Goal: Information Seeking & Learning: Find specific fact

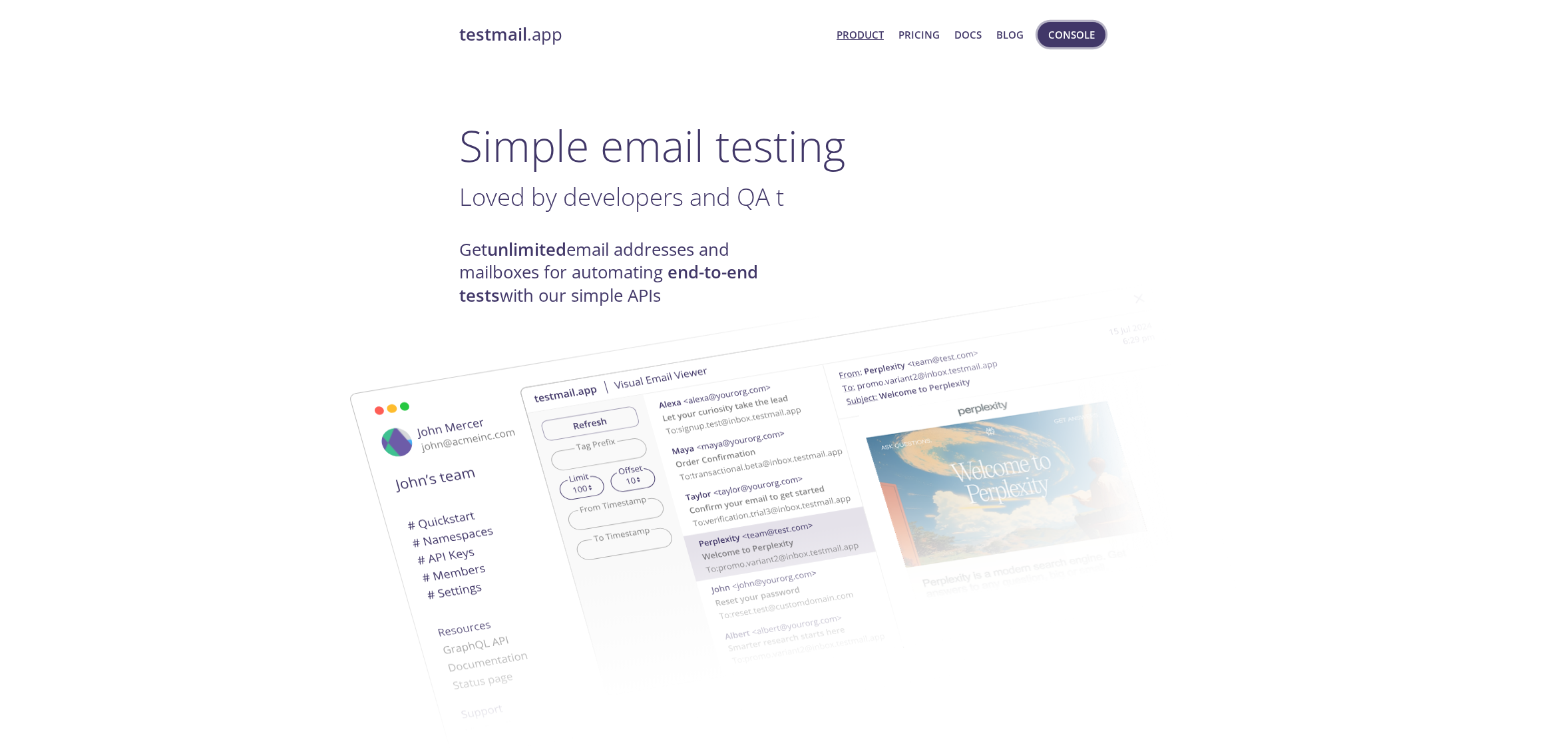
click at [1063, 34] on span "Console" at bounding box center [1071, 34] width 47 height 17
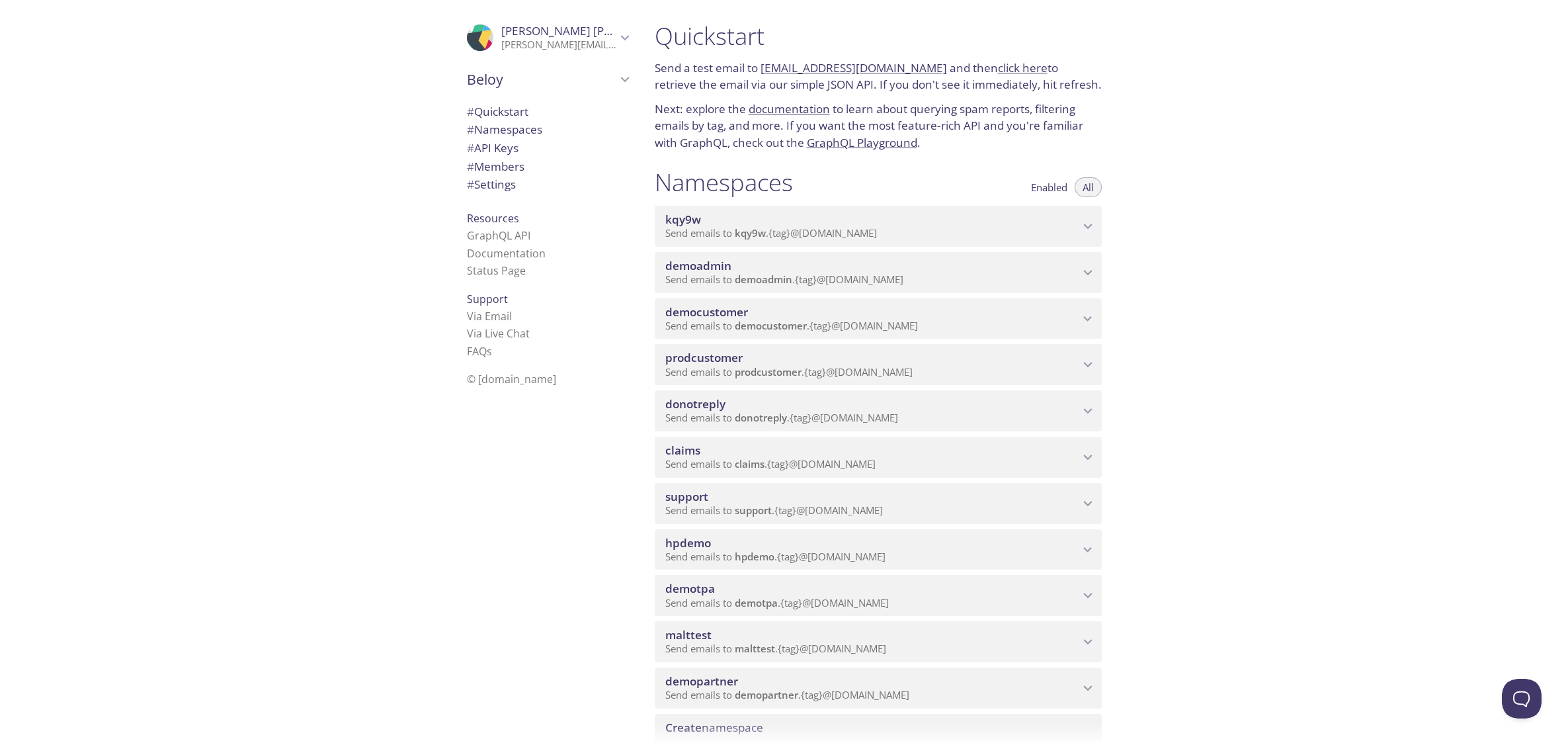
click at [763, 330] on span "democustomer" at bounding box center [770, 325] width 72 height 13
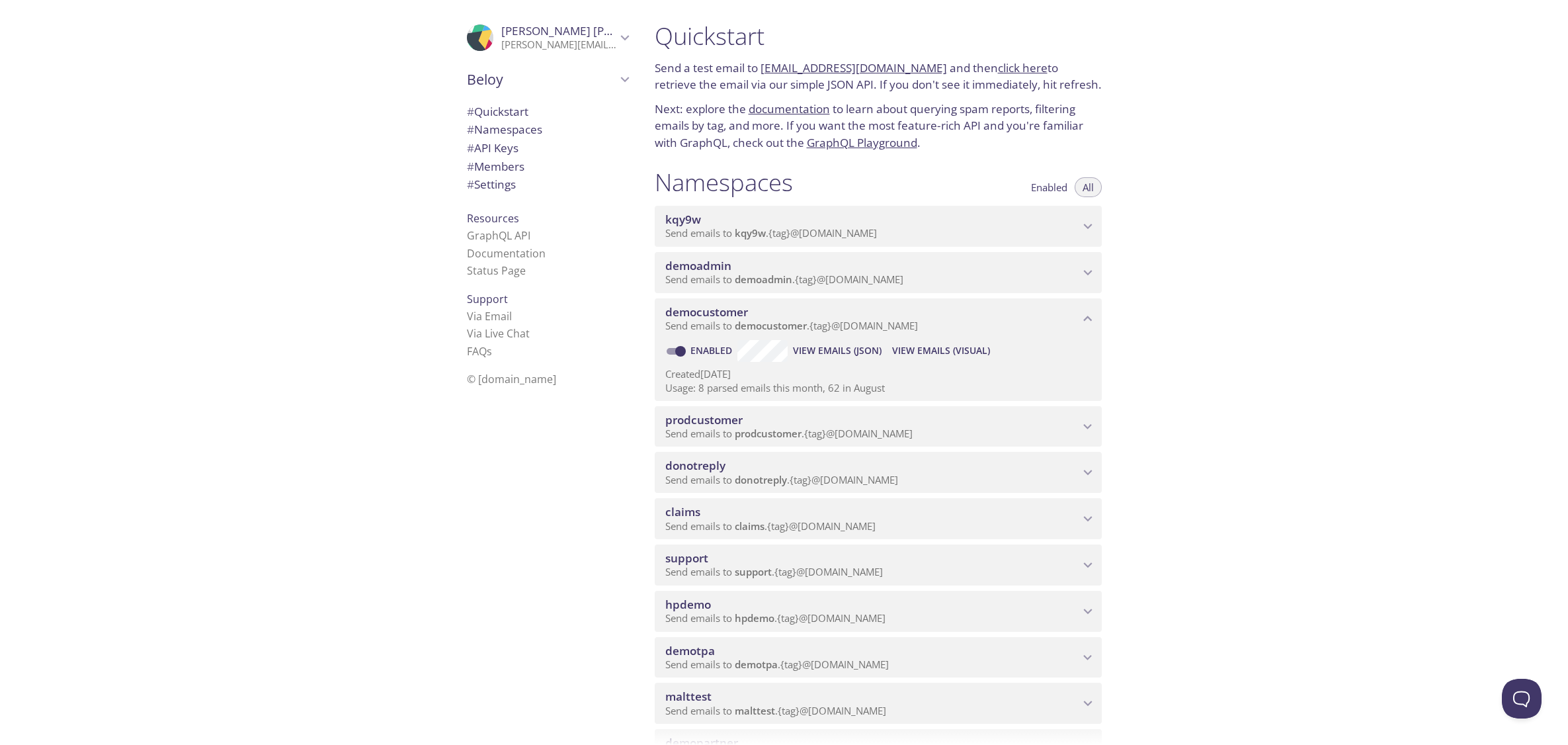
click at [956, 349] on span "View Emails (Visual)" at bounding box center [941, 351] width 98 height 16
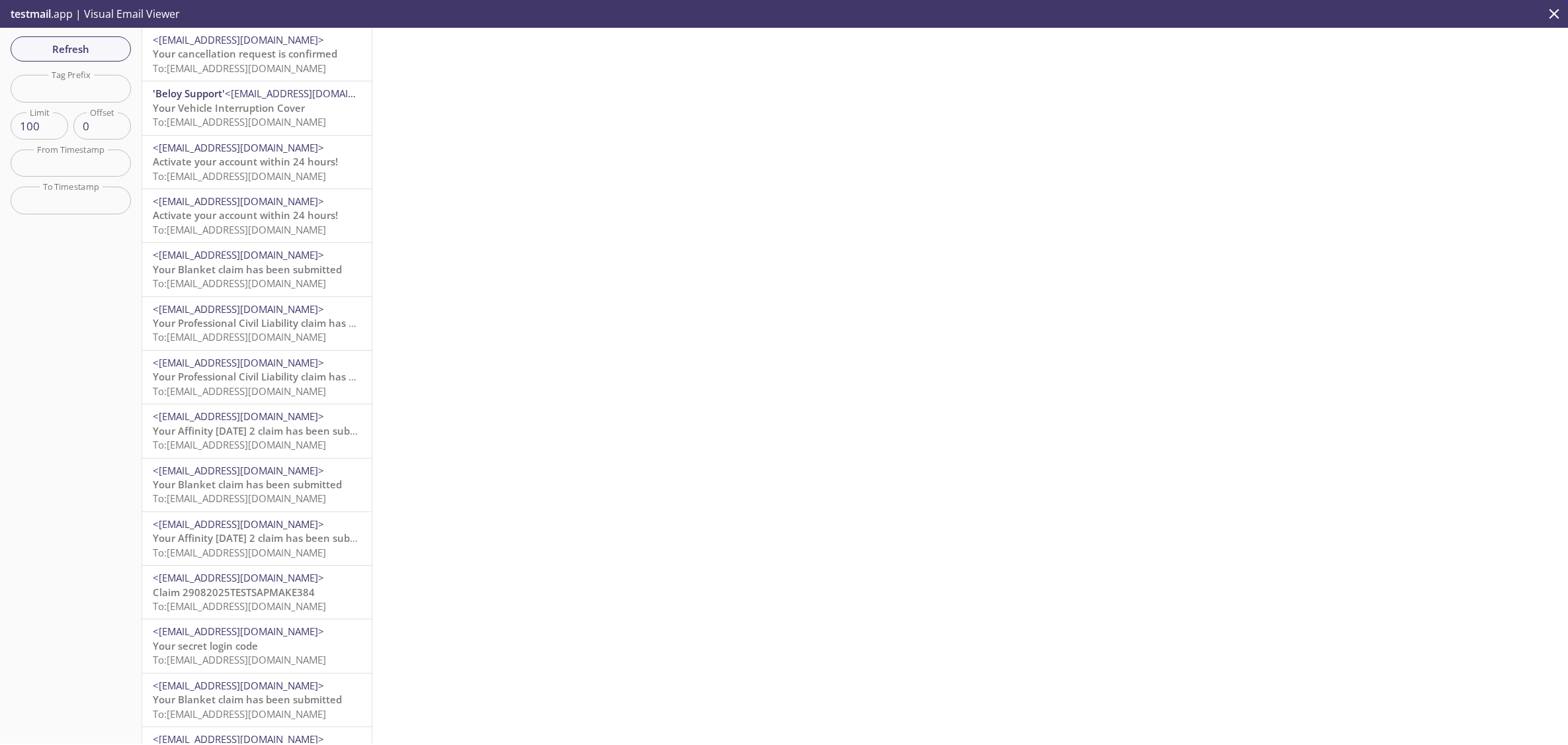
click at [237, 115] on span "To: [EMAIL_ADDRESS][DOMAIN_NAME]" at bounding box center [239, 121] width 174 height 13
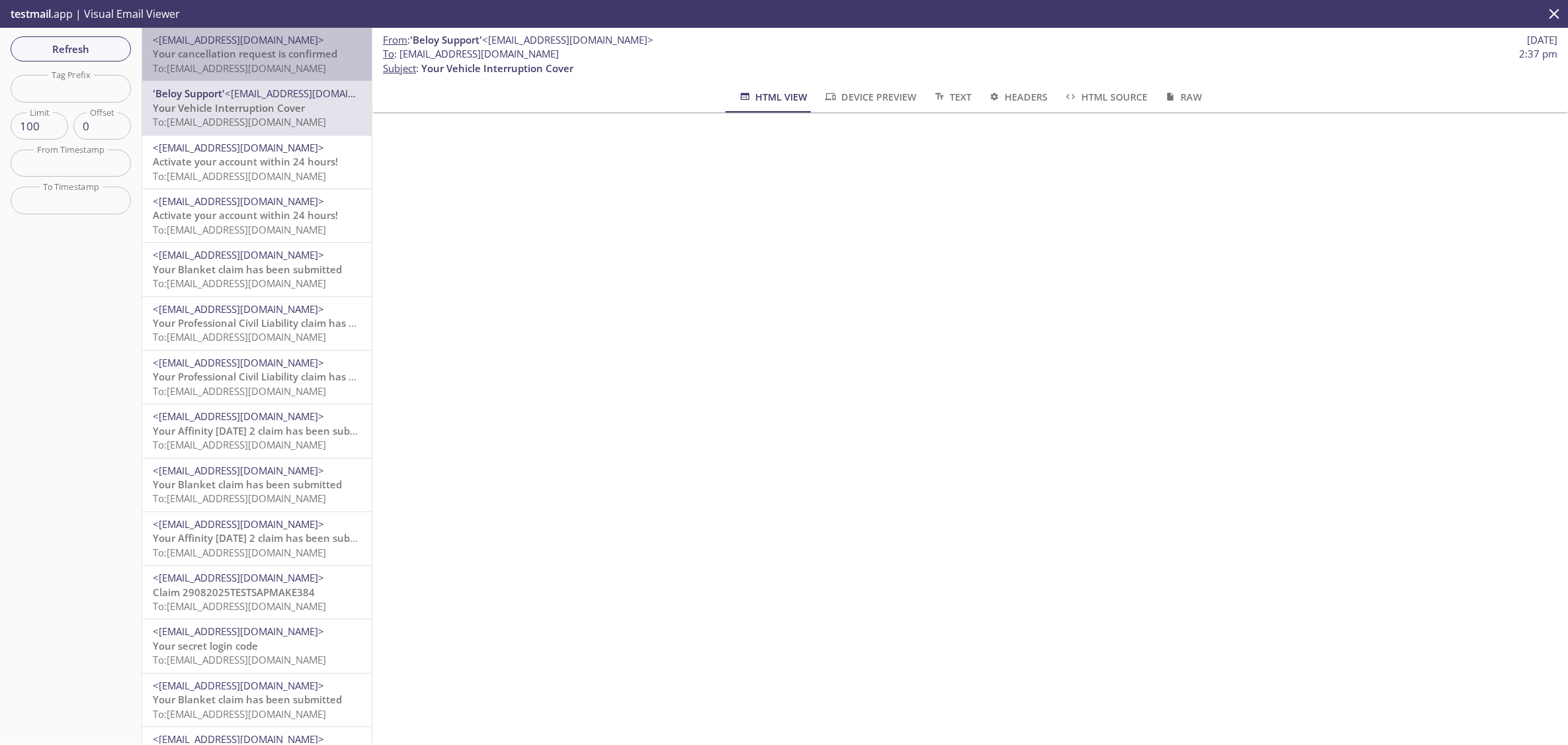
click at [259, 67] on span "To: [EMAIL_ADDRESS][DOMAIN_NAME]" at bounding box center [239, 68] width 174 height 13
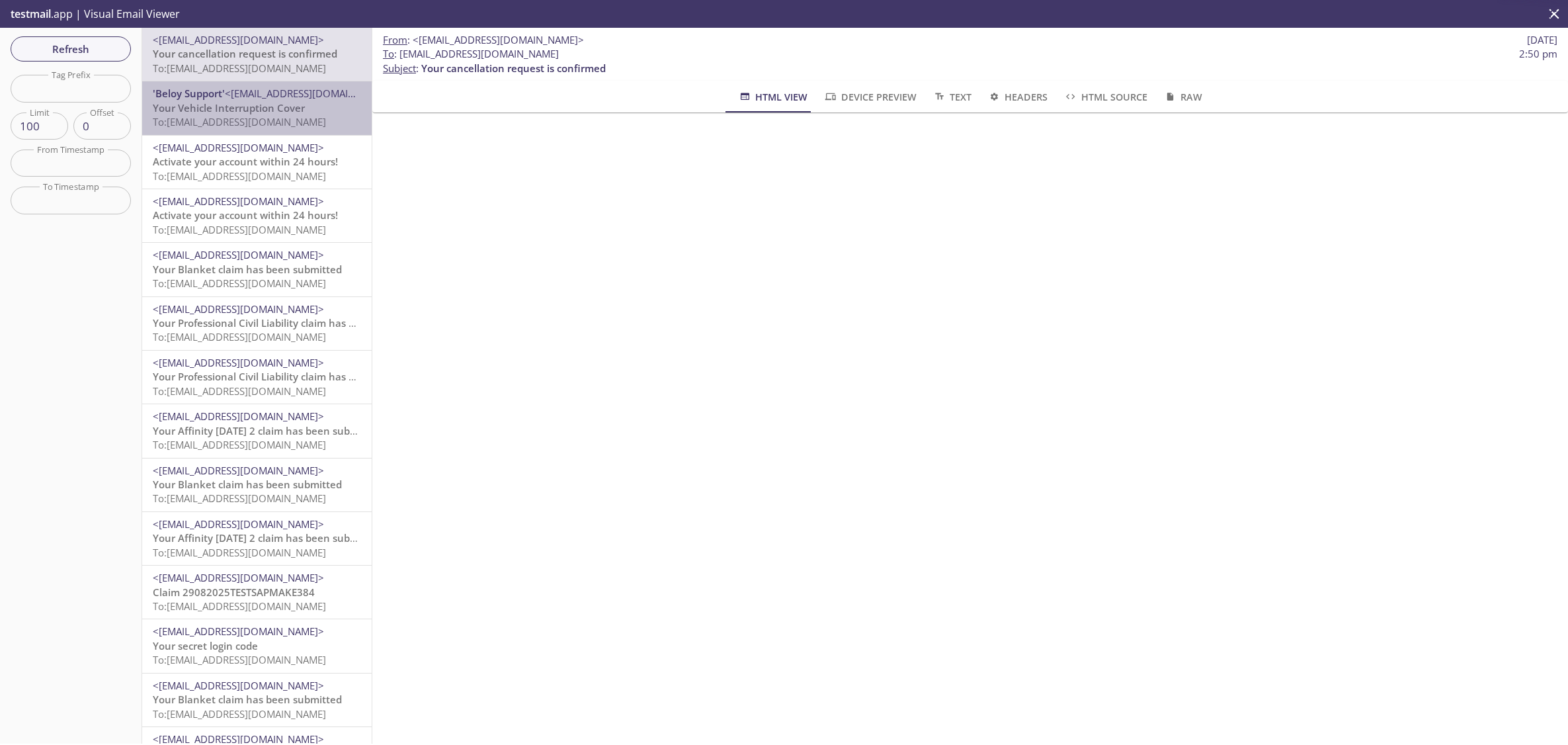
click at [259, 113] on span "Your Vehicle Interruption Cover" at bounding box center [229, 108] width 152 height 13
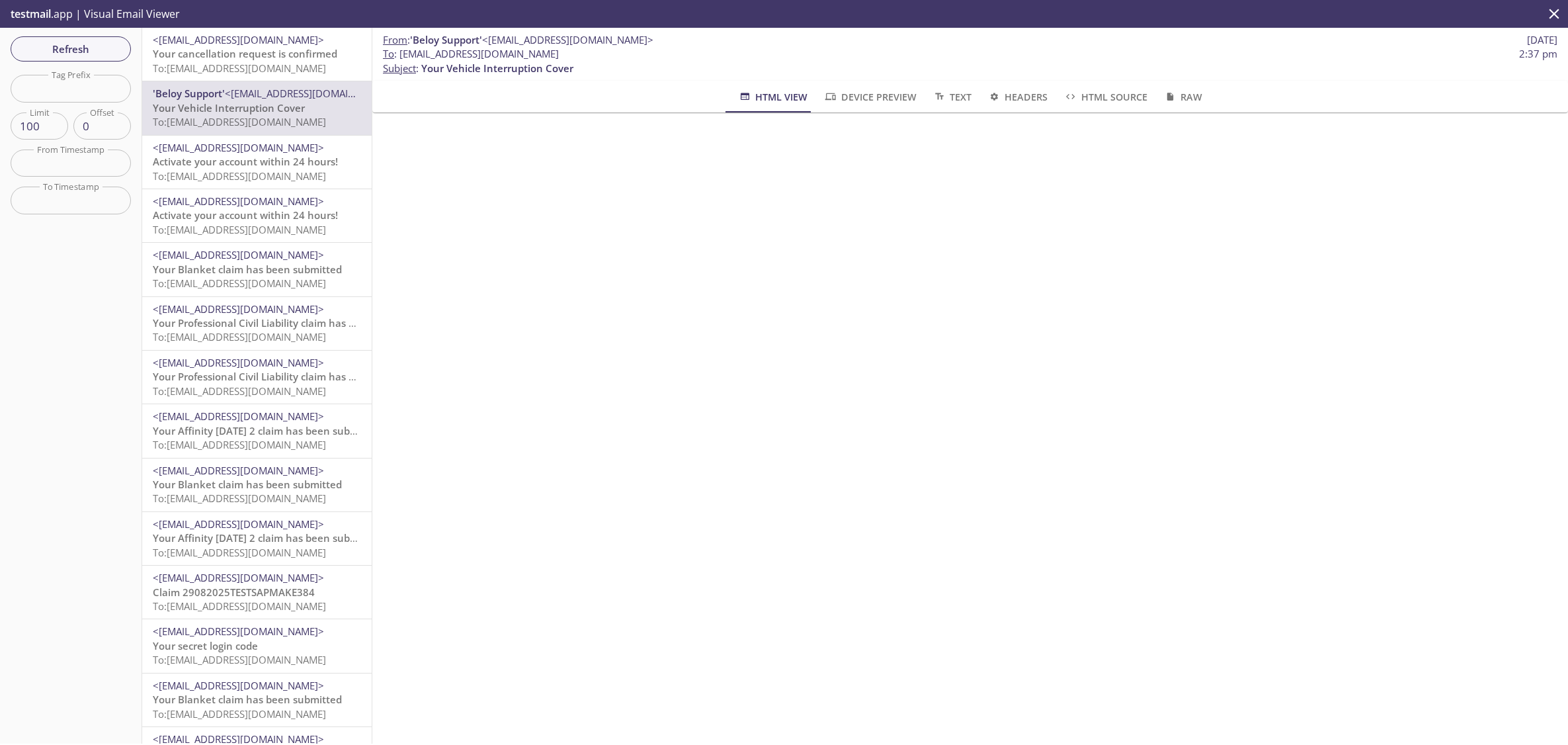
click at [263, 65] on span "To: [EMAIL_ADDRESS][DOMAIN_NAME]" at bounding box center [239, 68] width 174 height 13
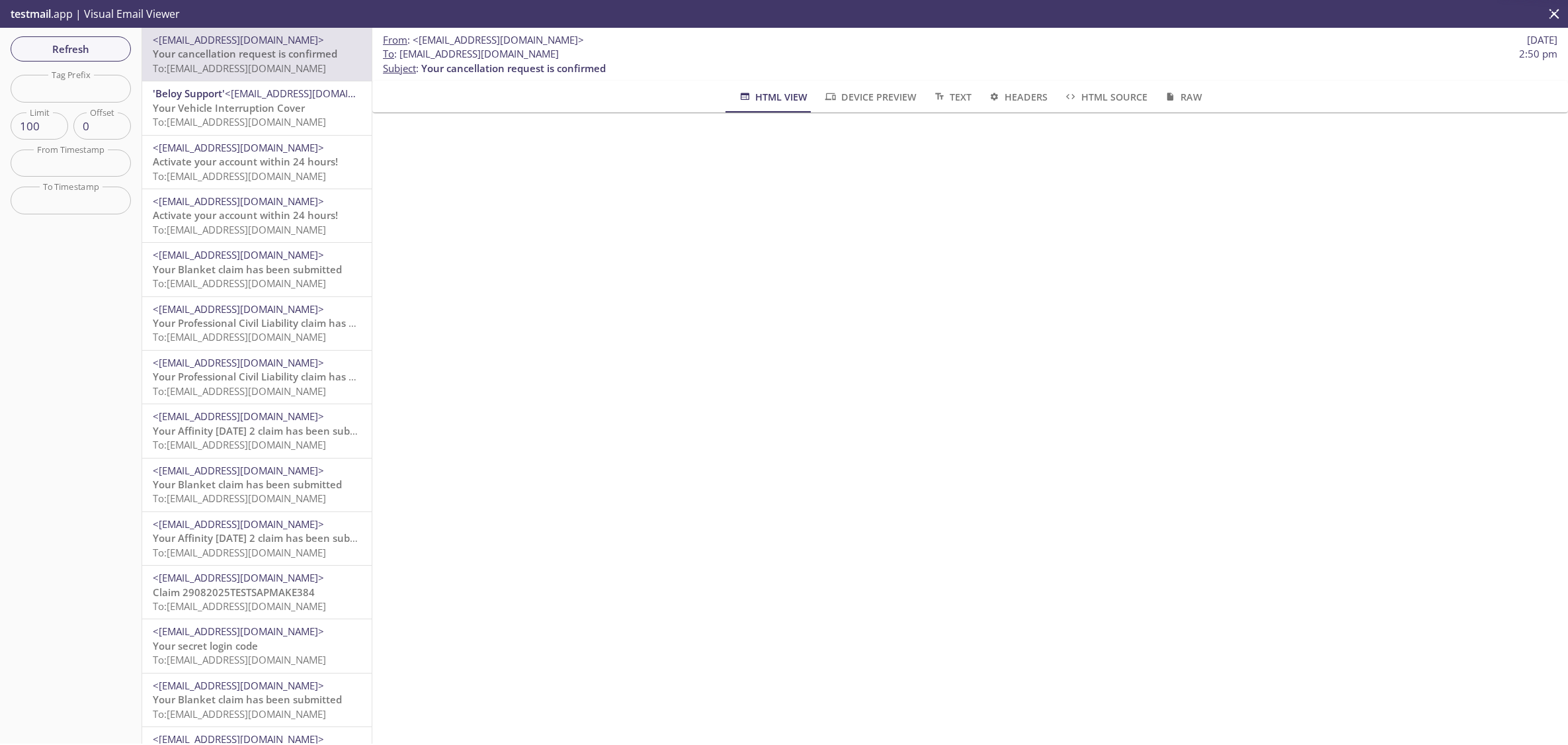
click at [261, 112] on span "Your Vehicle Interruption Cover" at bounding box center [229, 108] width 152 height 13
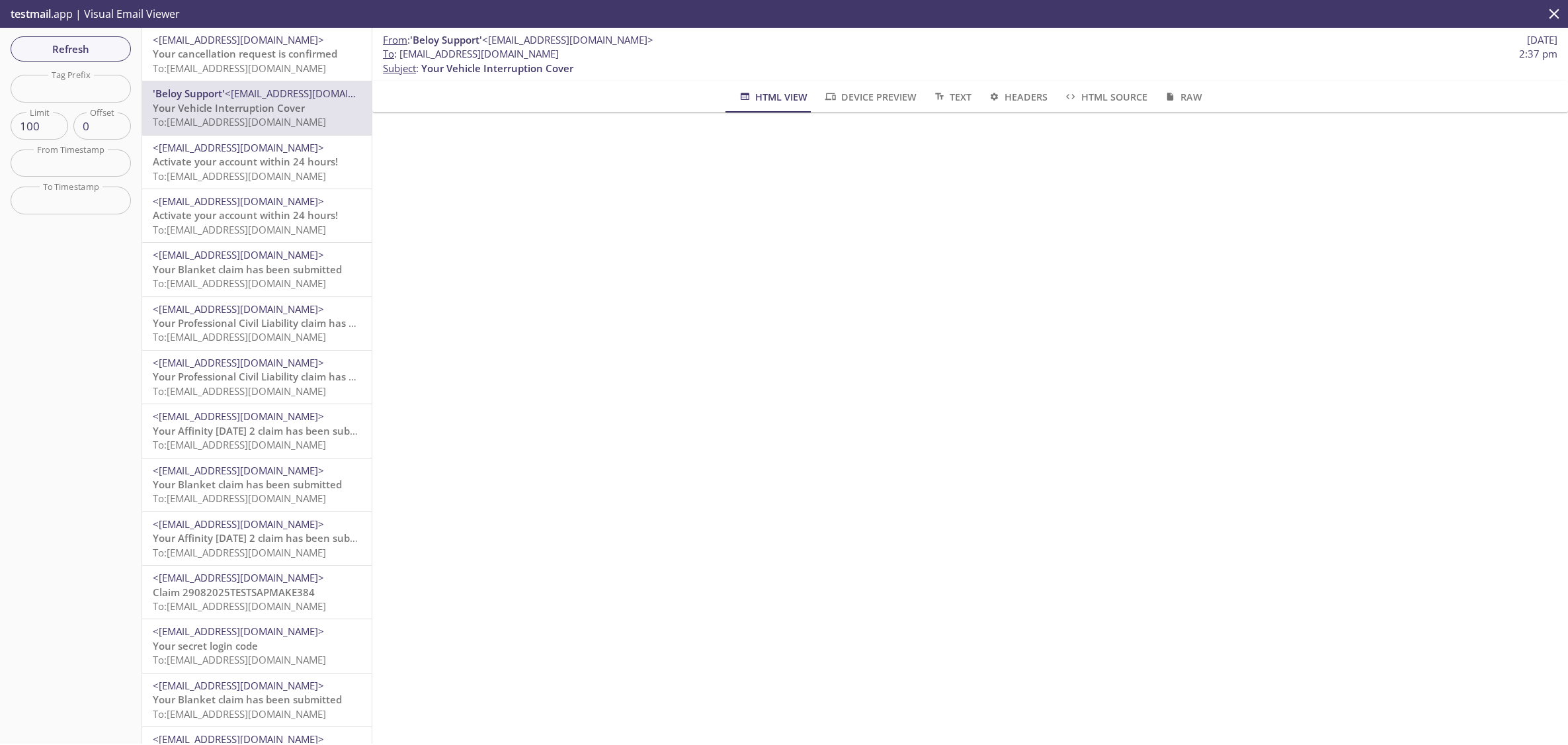
click at [256, 155] on span "Activate your account within 24 hours!" at bounding box center [246, 161] width 185 height 13
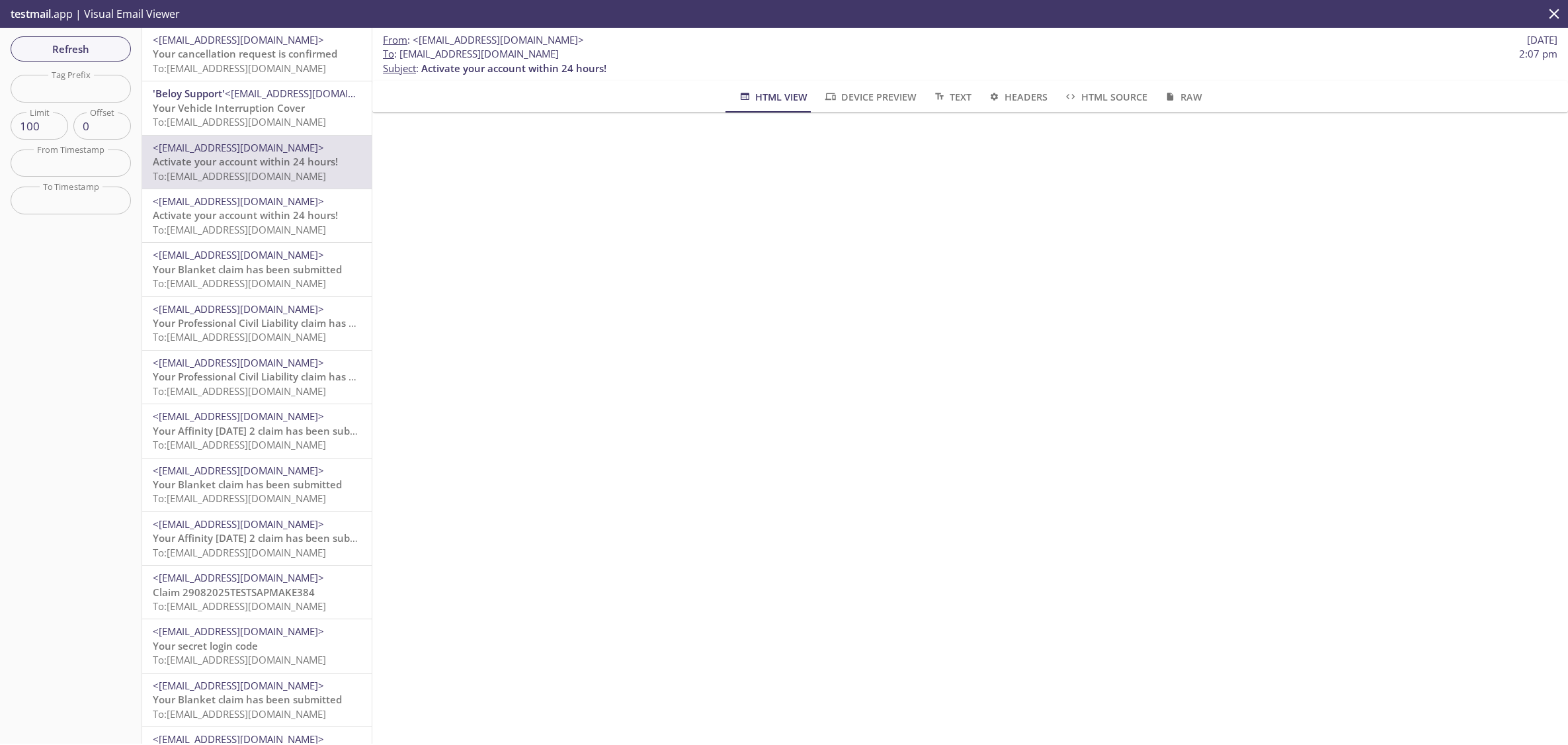
click at [258, 198] on span "<[EMAIL_ADDRESS][DOMAIN_NAME]>" at bounding box center [238, 200] width 171 height 13
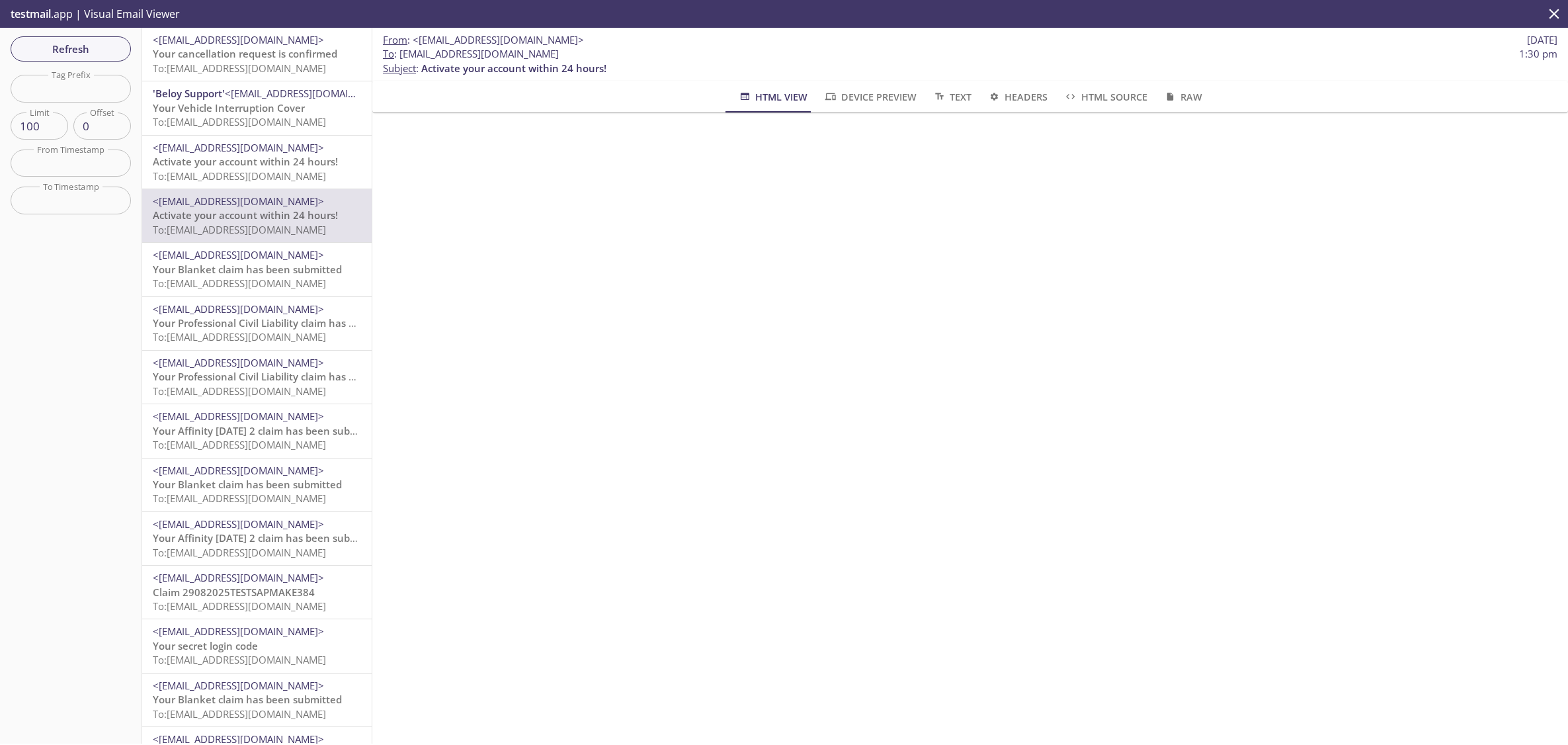
click at [239, 265] on span "Your Blanket claim has been submitted" at bounding box center [247, 269] width 189 height 13
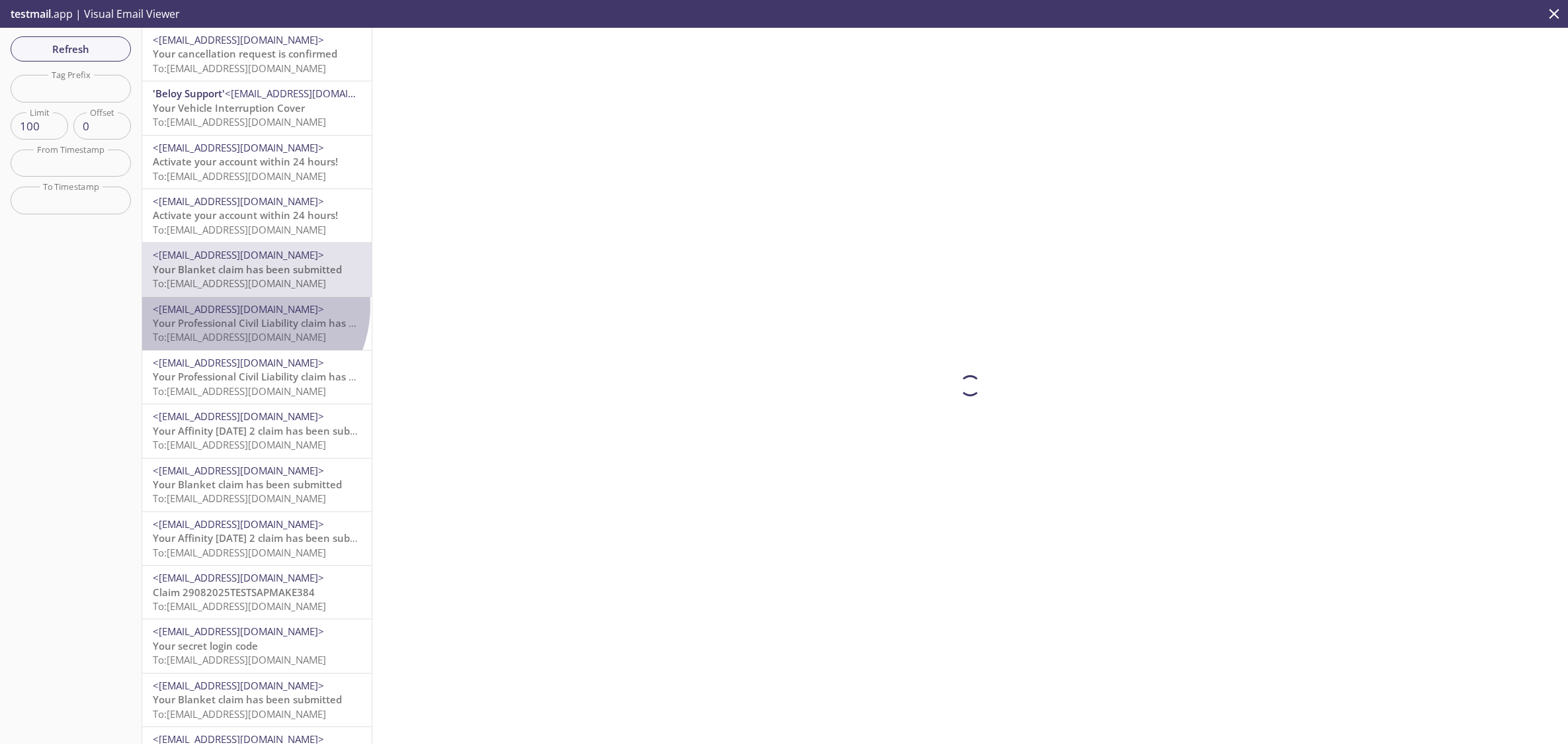
click at [240, 305] on span "<[EMAIL_ADDRESS][DOMAIN_NAME]>" at bounding box center [238, 309] width 171 height 13
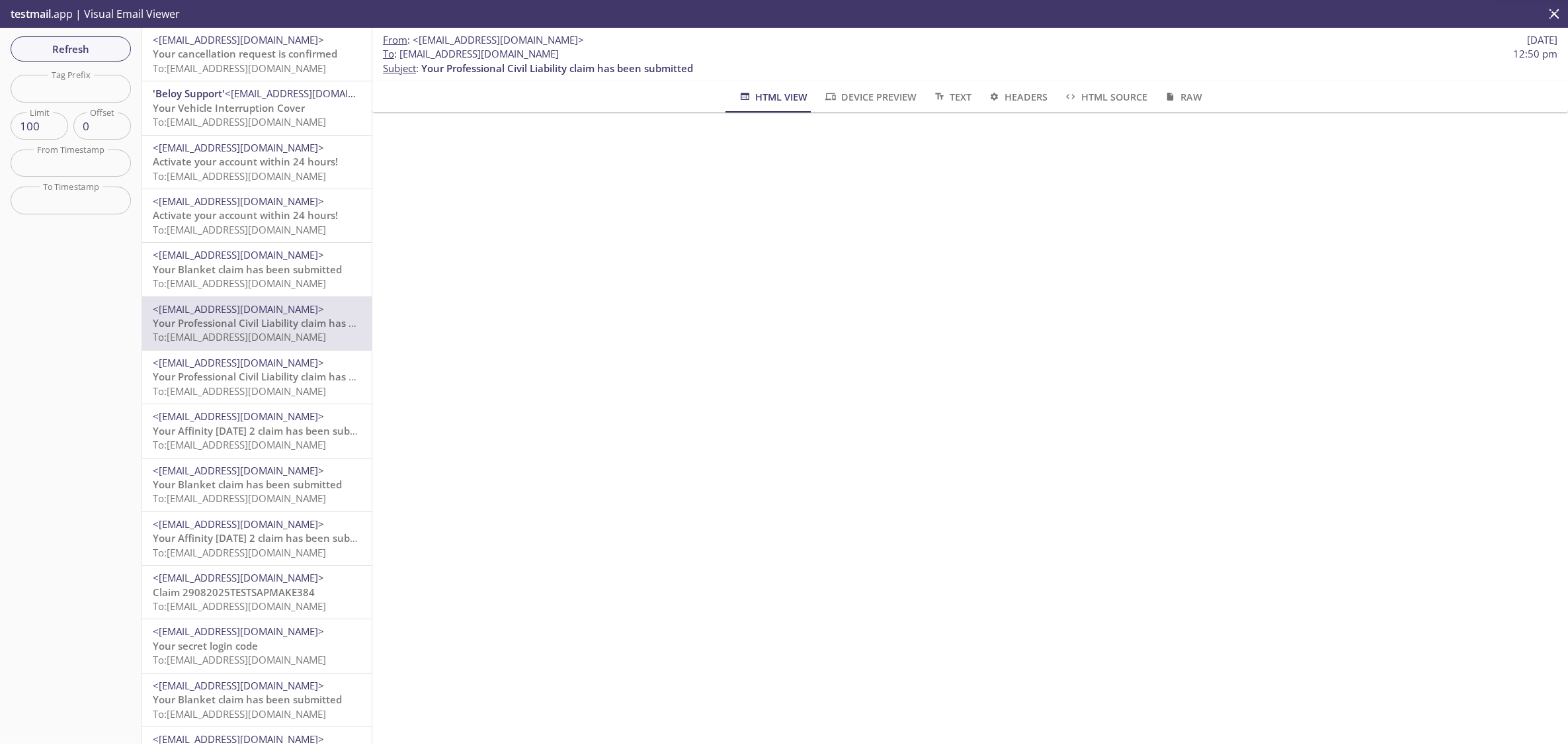
click at [216, 360] on span "<[EMAIL_ADDRESS][DOMAIN_NAME]>" at bounding box center [238, 362] width 171 height 13
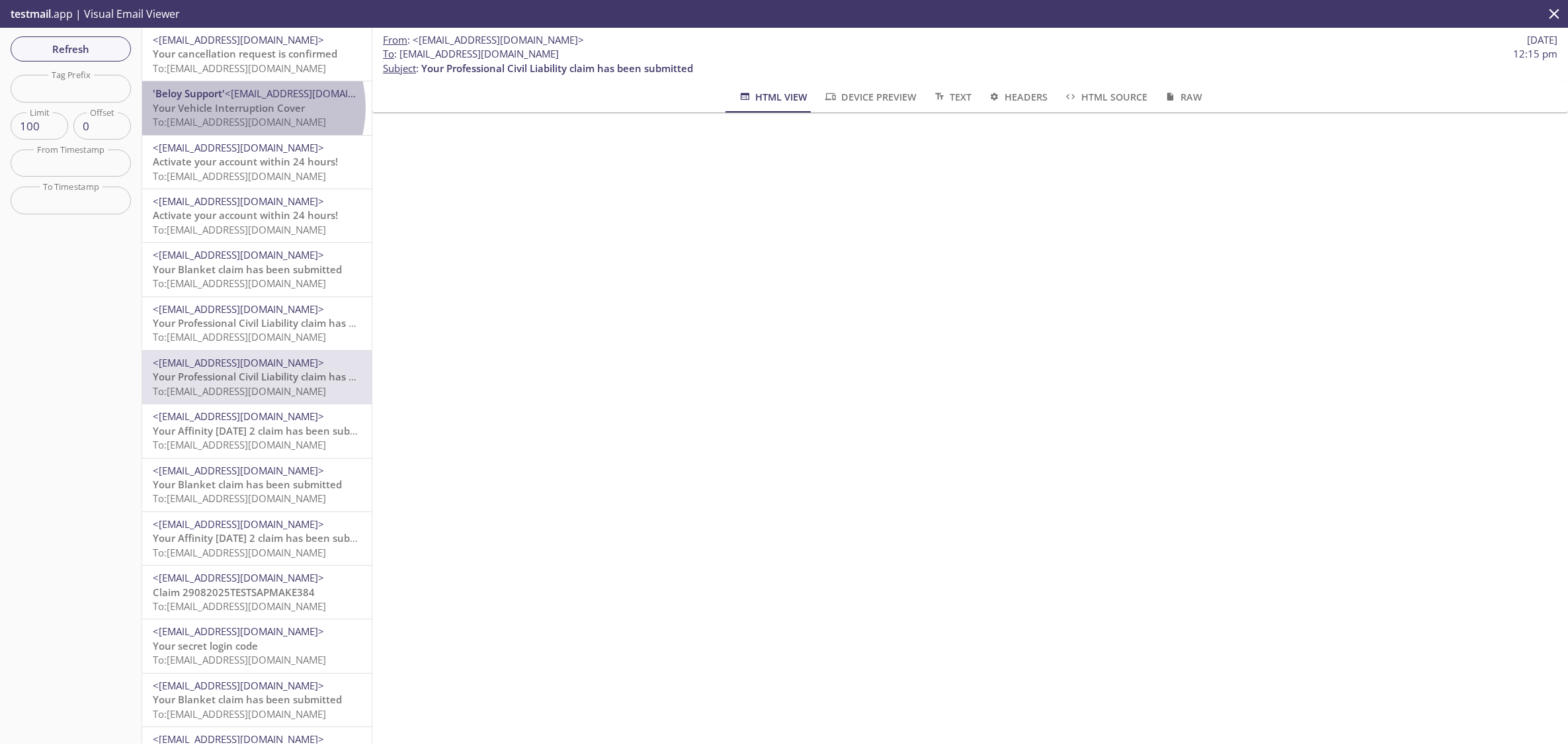
click at [252, 107] on span "Your Vehicle Interruption Cover" at bounding box center [229, 108] width 152 height 13
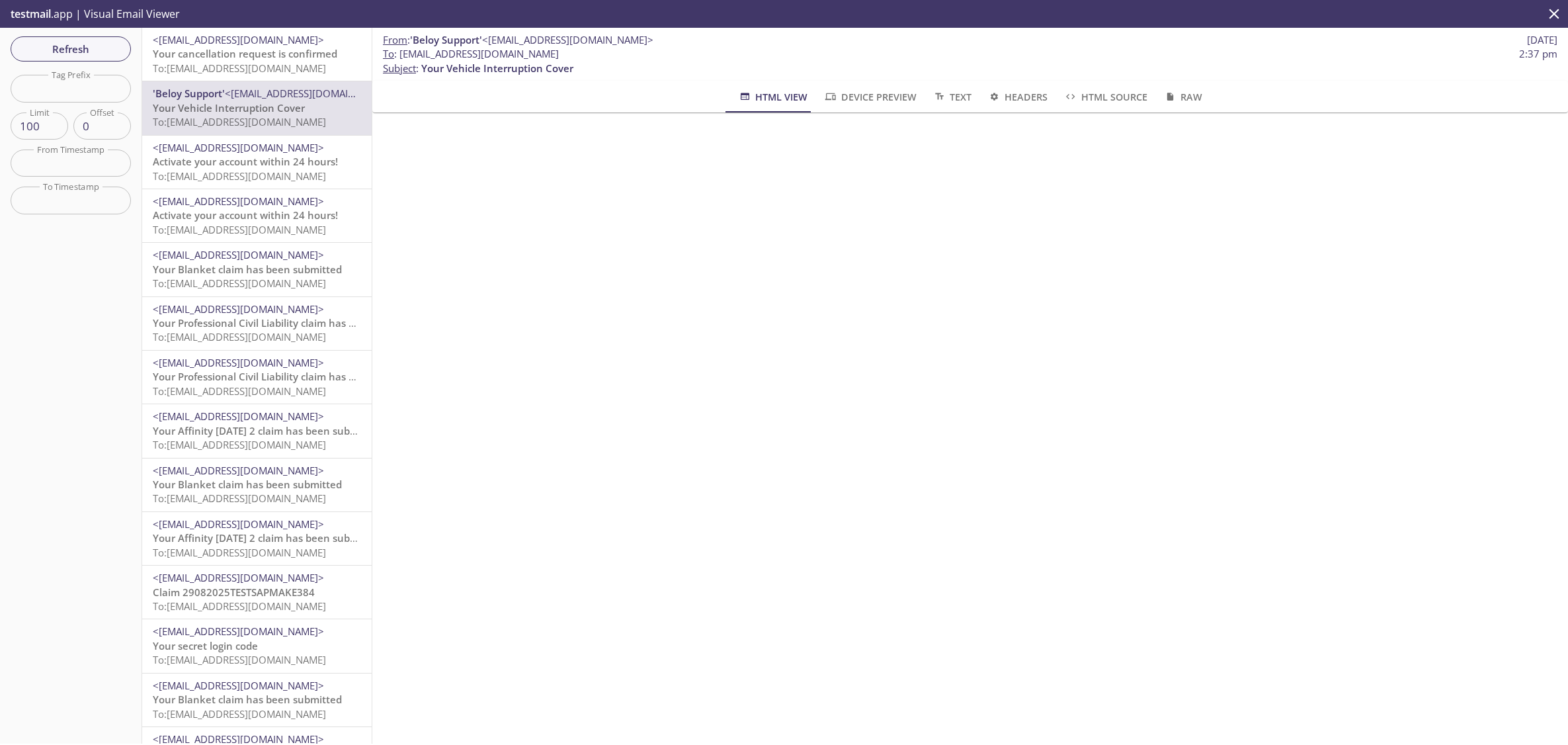
click at [251, 65] on span "To: [EMAIL_ADDRESS][DOMAIN_NAME]" at bounding box center [239, 68] width 174 height 13
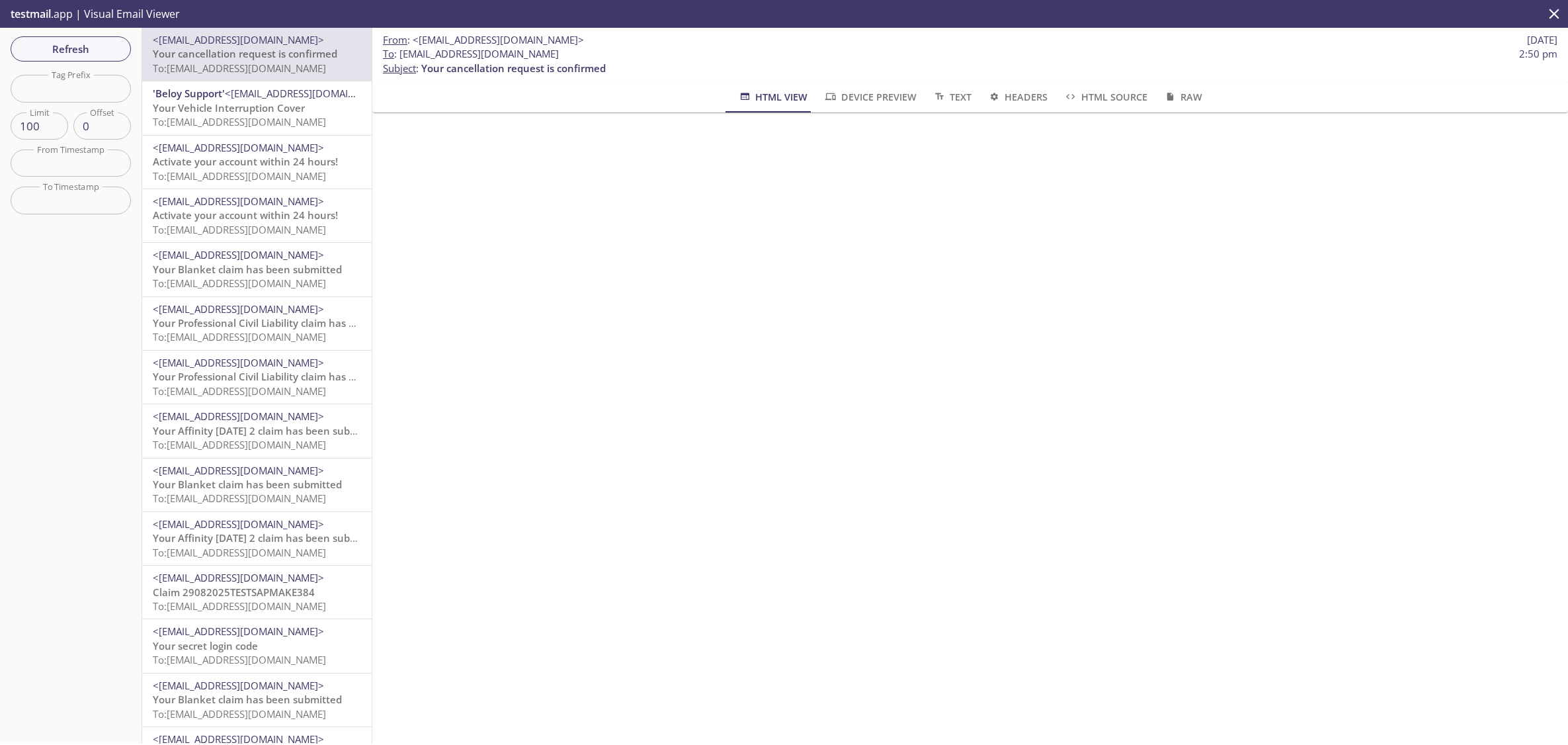
click at [251, 112] on span "Your Vehicle Interruption Cover" at bounding box center [229, 108] width 152 height 13
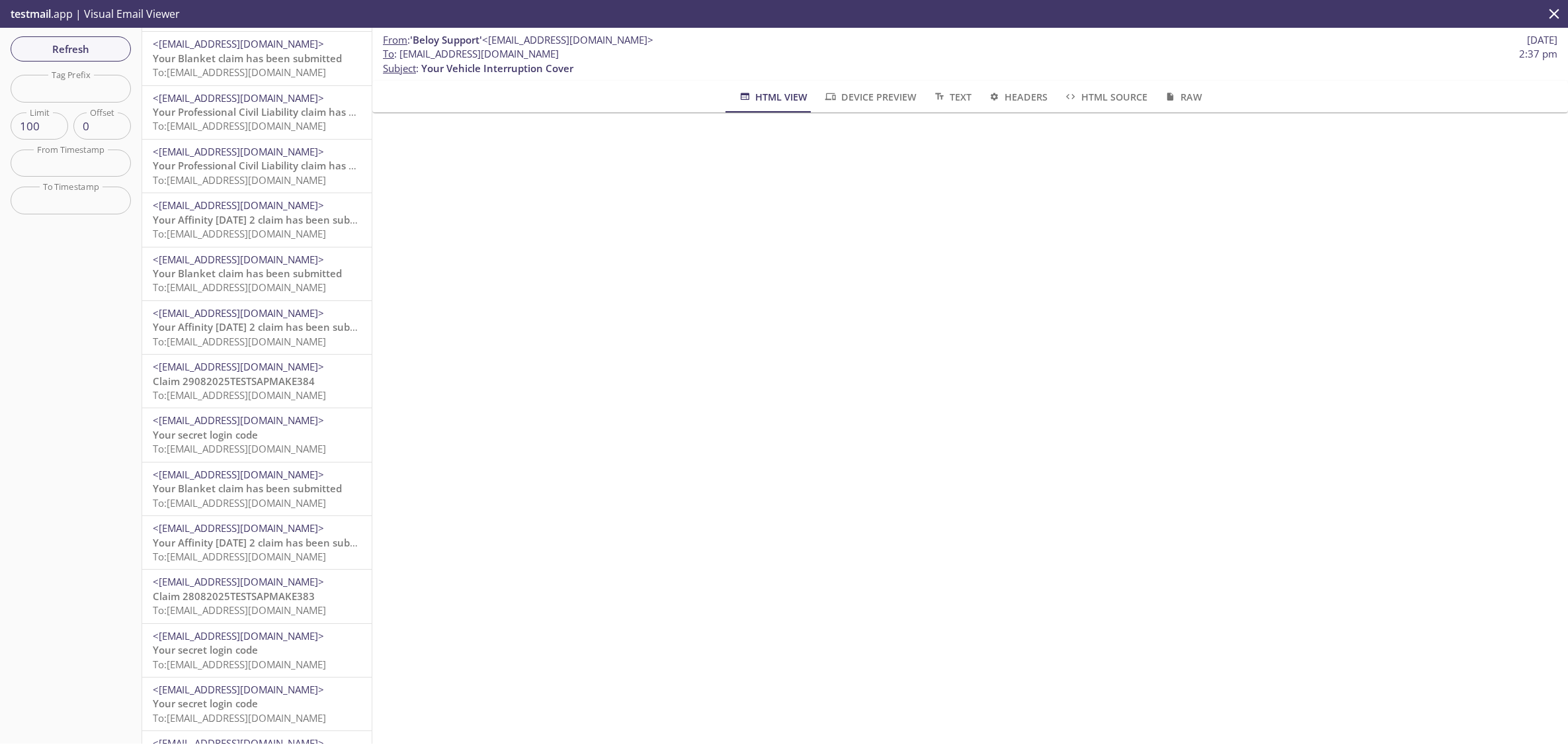
scroll to position [242, 0]
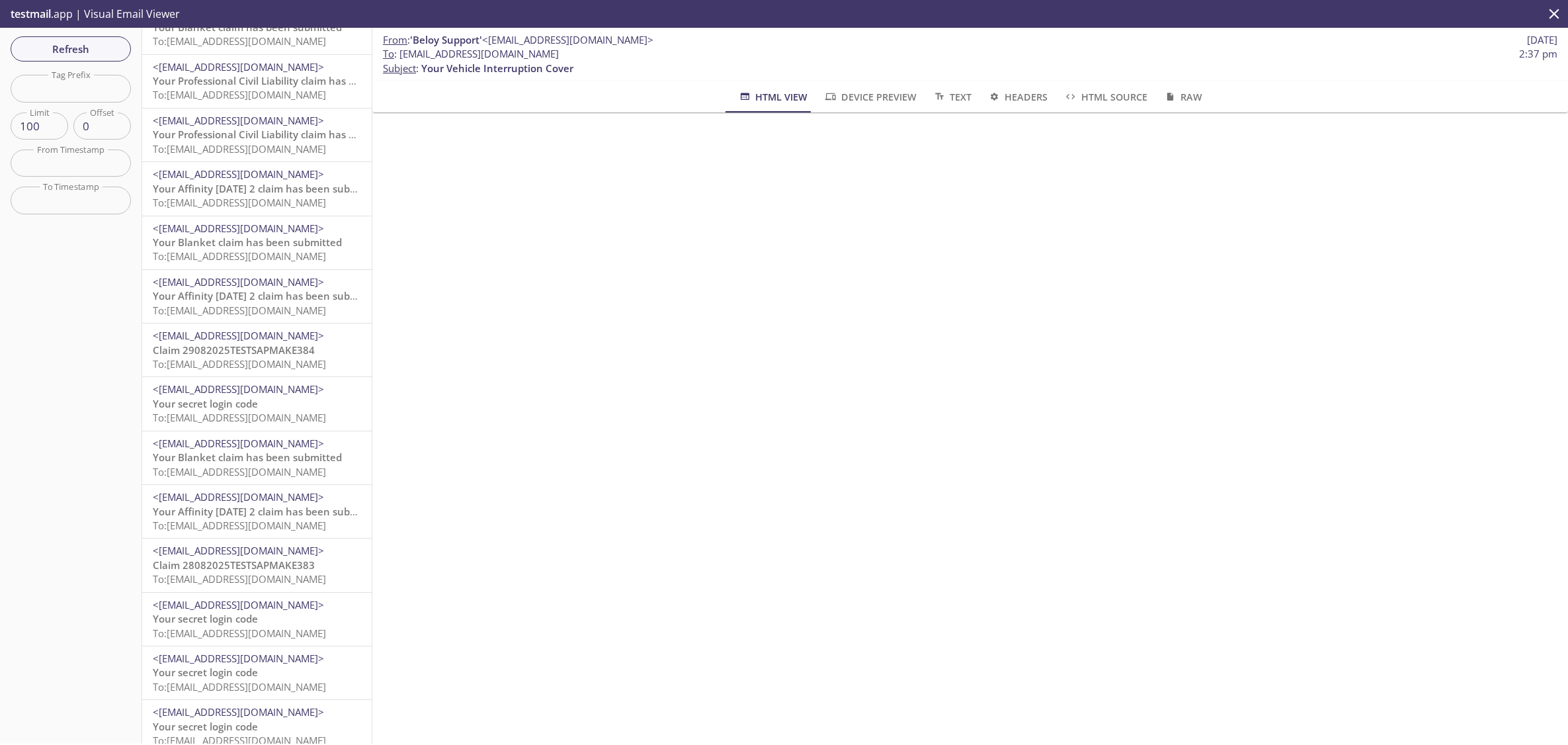
click at [233, 350] on span "Claim 29082025TESTSAPMAKE384" at bounding box center [234, 350] width 162 height 13
click at [231, 567] on span "Claim 28082025TESTSAPMAKE383" at bounding box center [234, 564] width 162 height 13
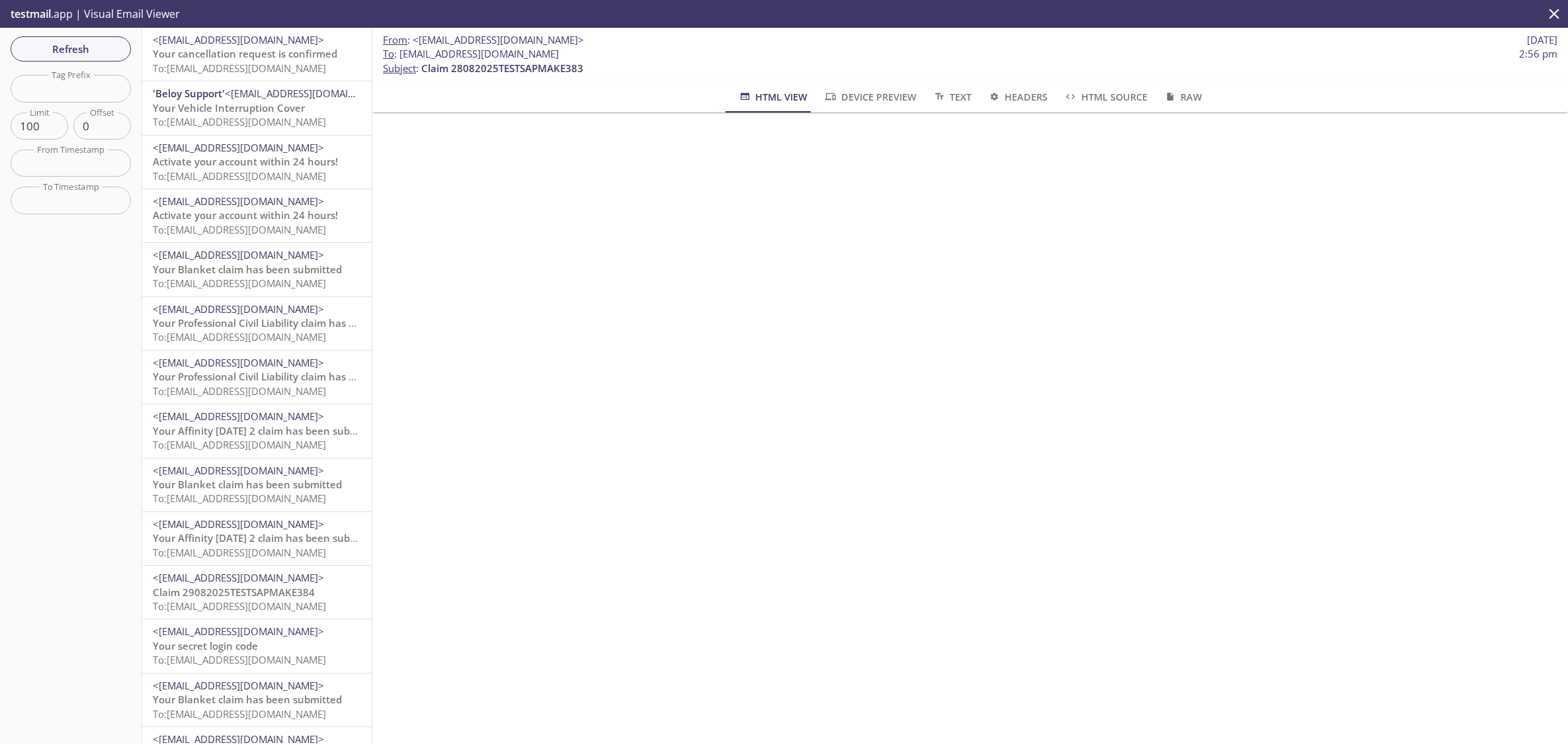
click at [223, 155] on span "Activate your account within 24 hours!" at bounding box center [246, 161] width 185 height 13
click at [231, 208] on span "Activate your account within 24 hours!" at bounding box center [246, 215] width 185 height 13
click at [222, 269] on span "Your Blanket claim has been submitted" at bounding box center [247, 269] width 189 height 13
click at [236, 310] on span "<[EMAIL_ADDRESS][DOMAIN_NAME]>" at bounding box center [238, 309] width 171 height 13
click at [226, 376] on span "Your Professional Civil Liability claim has been submitted" at bounding box center [288, 376] width 271 height 13
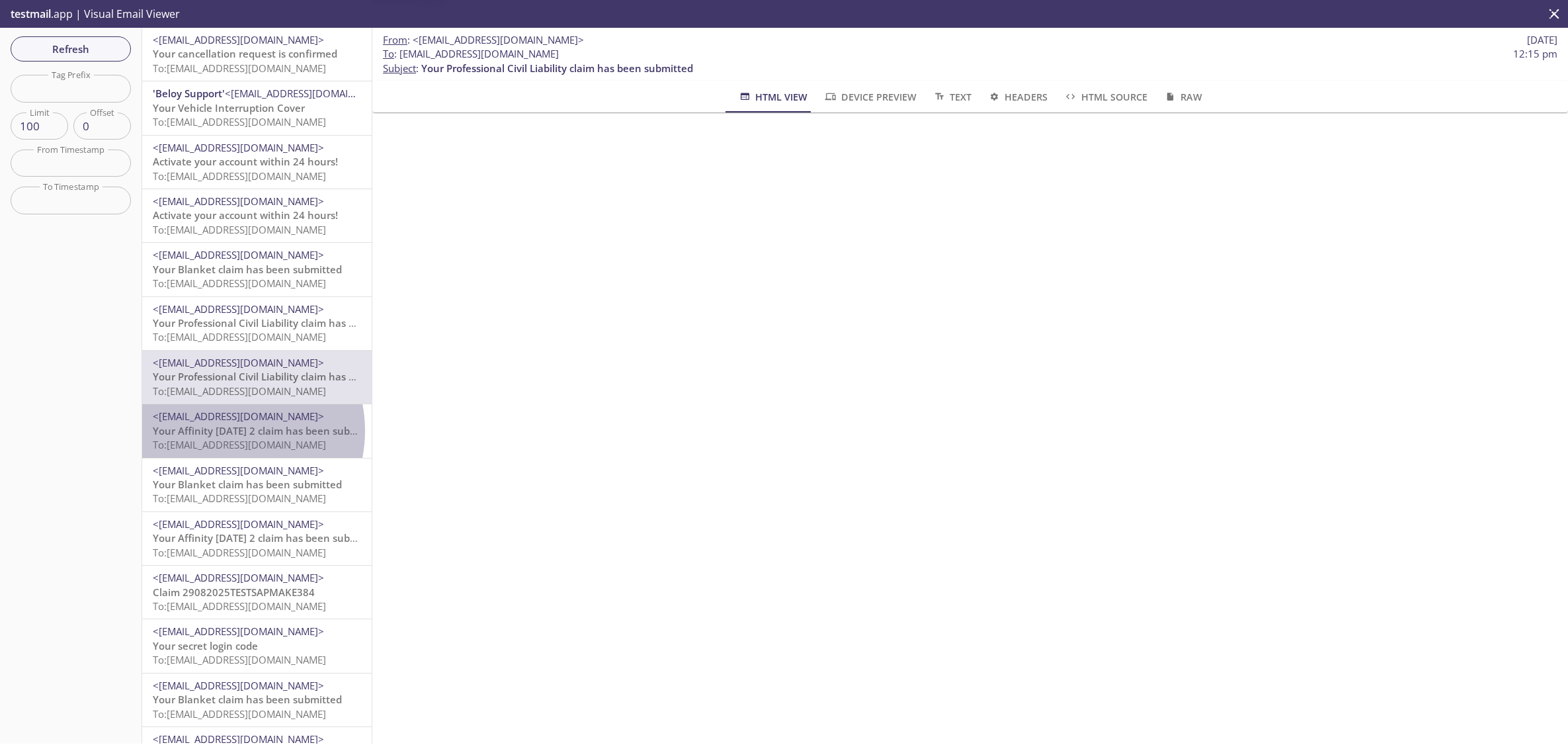
click at [225, 431] on span "Your Affinity [DATE] 2 claim has been submitted" at bounding box center [267, 430] width 229 height 13
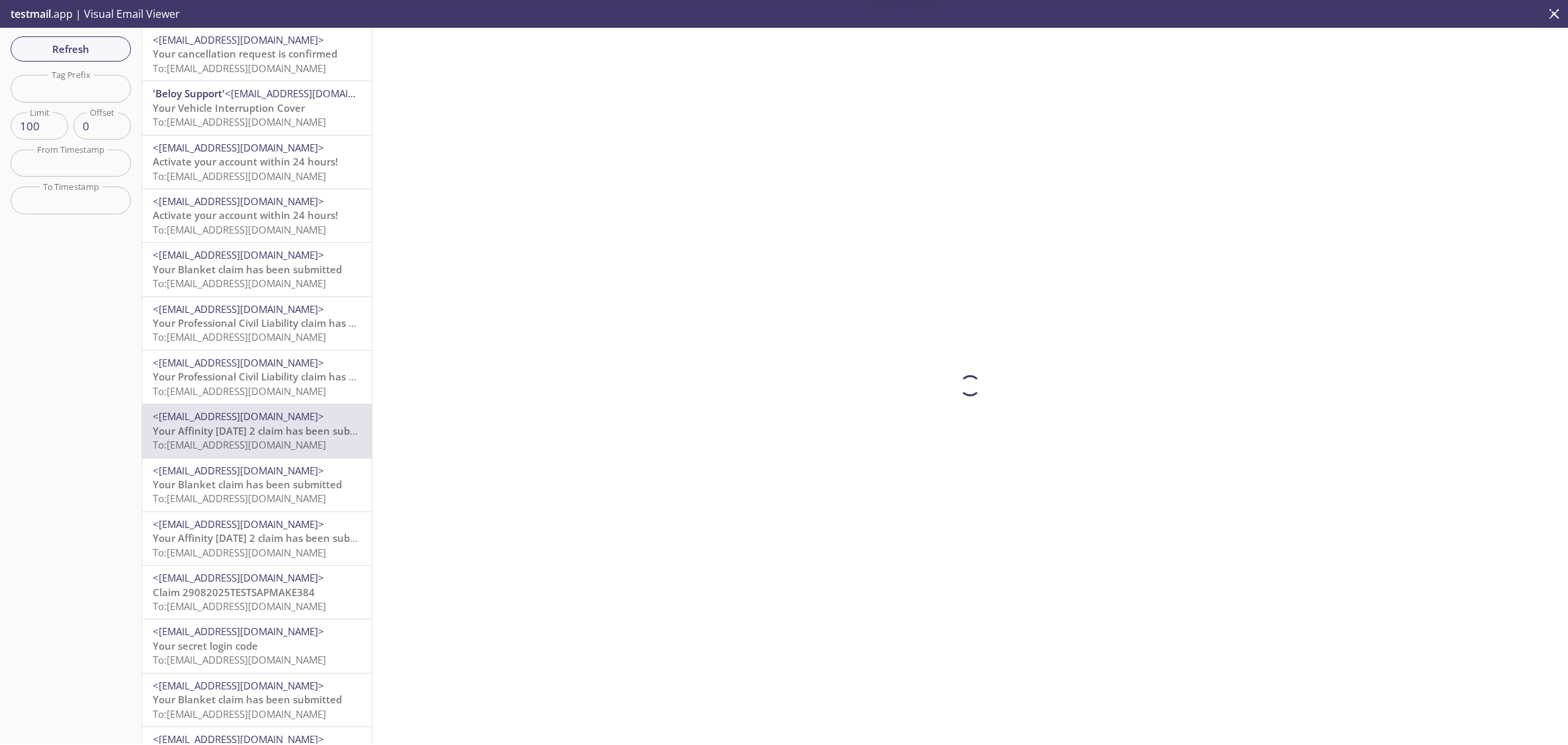
click at [225, 485] on span "Your Blanket claim has been submitted" at bounding box center [247, 483] width 189 height 13
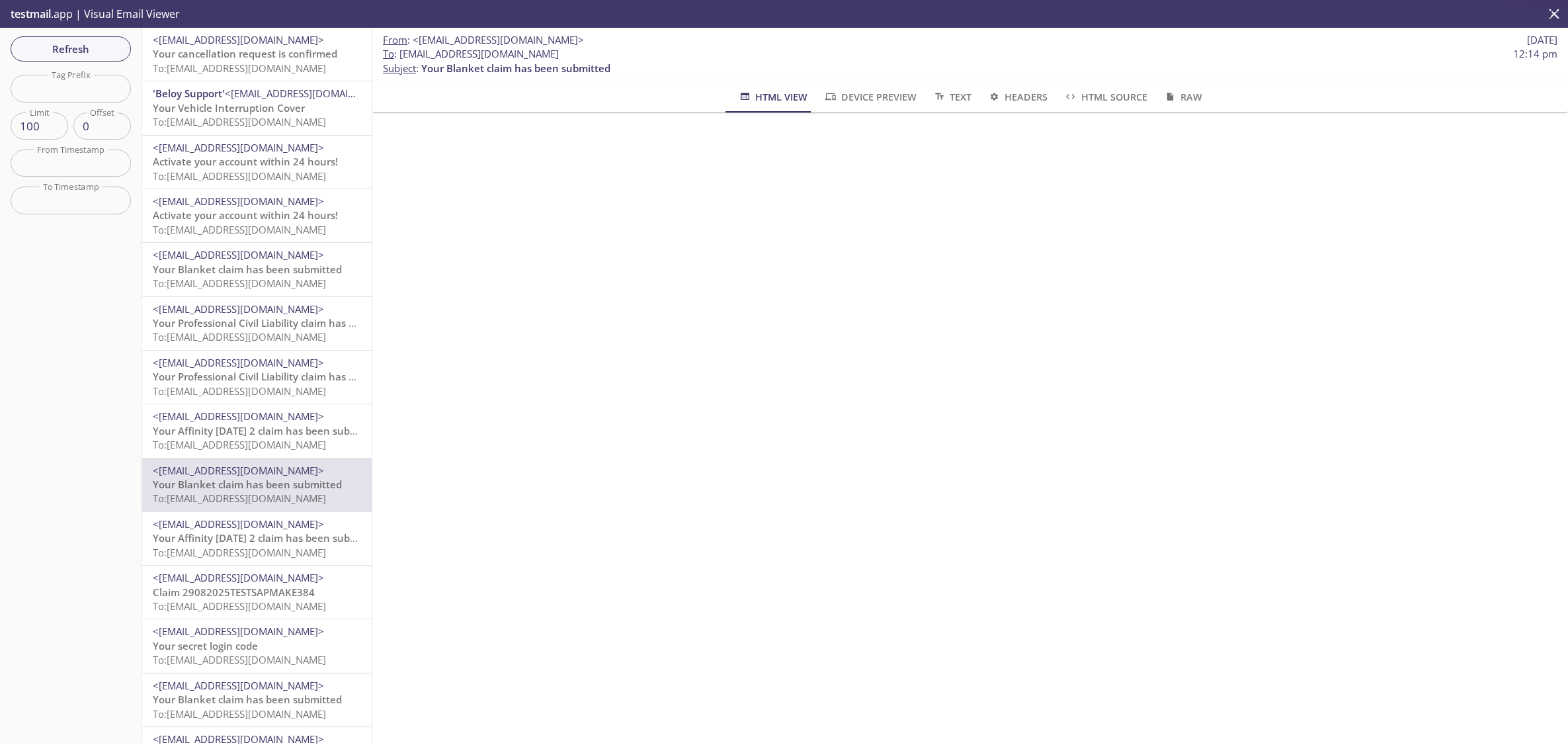
click at [237, 527] on span "<[EMAIL_ADDRESS][DOMAIN_NAME]>" at bounding box center [238, 523] width 171 height 13
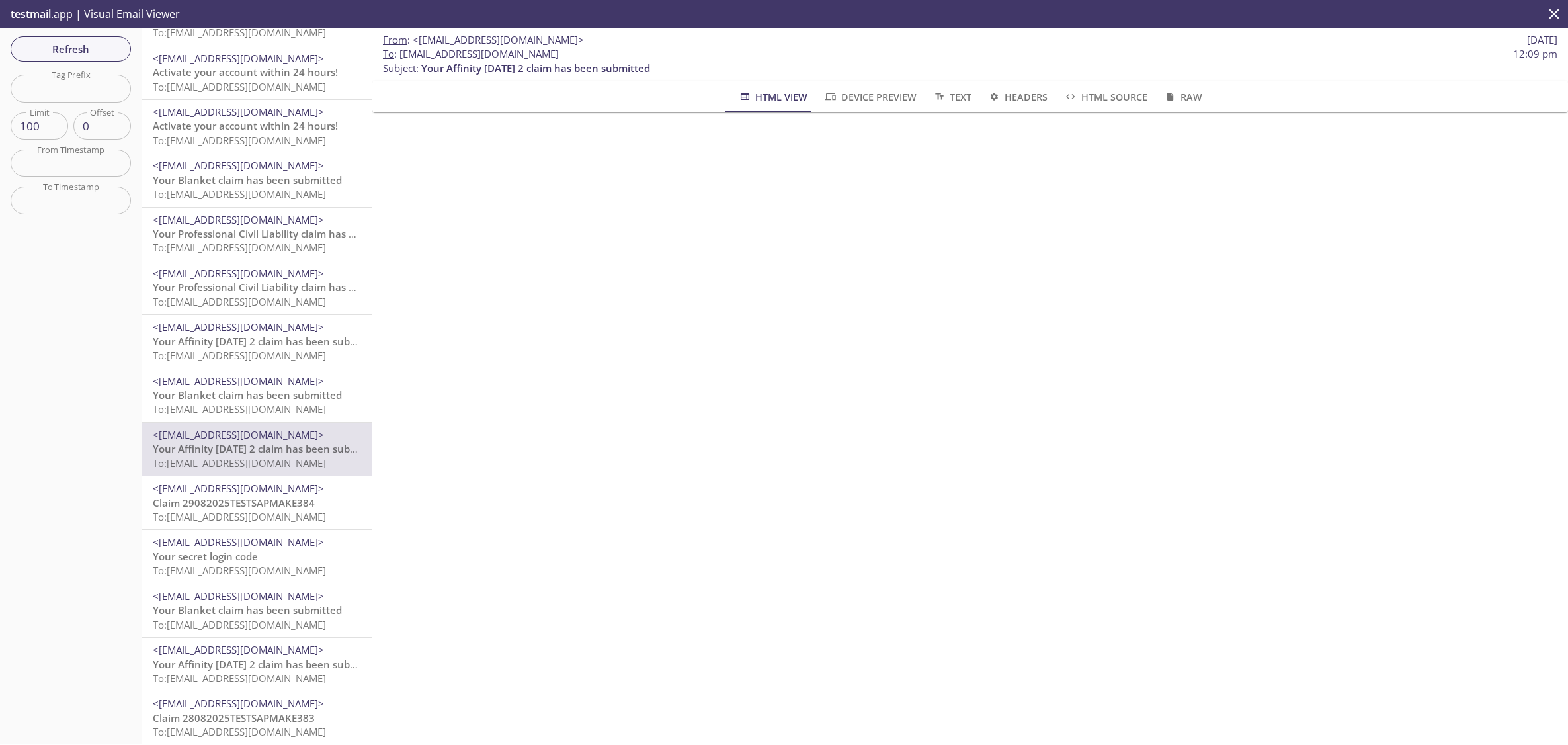
scroll to position [102, 0]
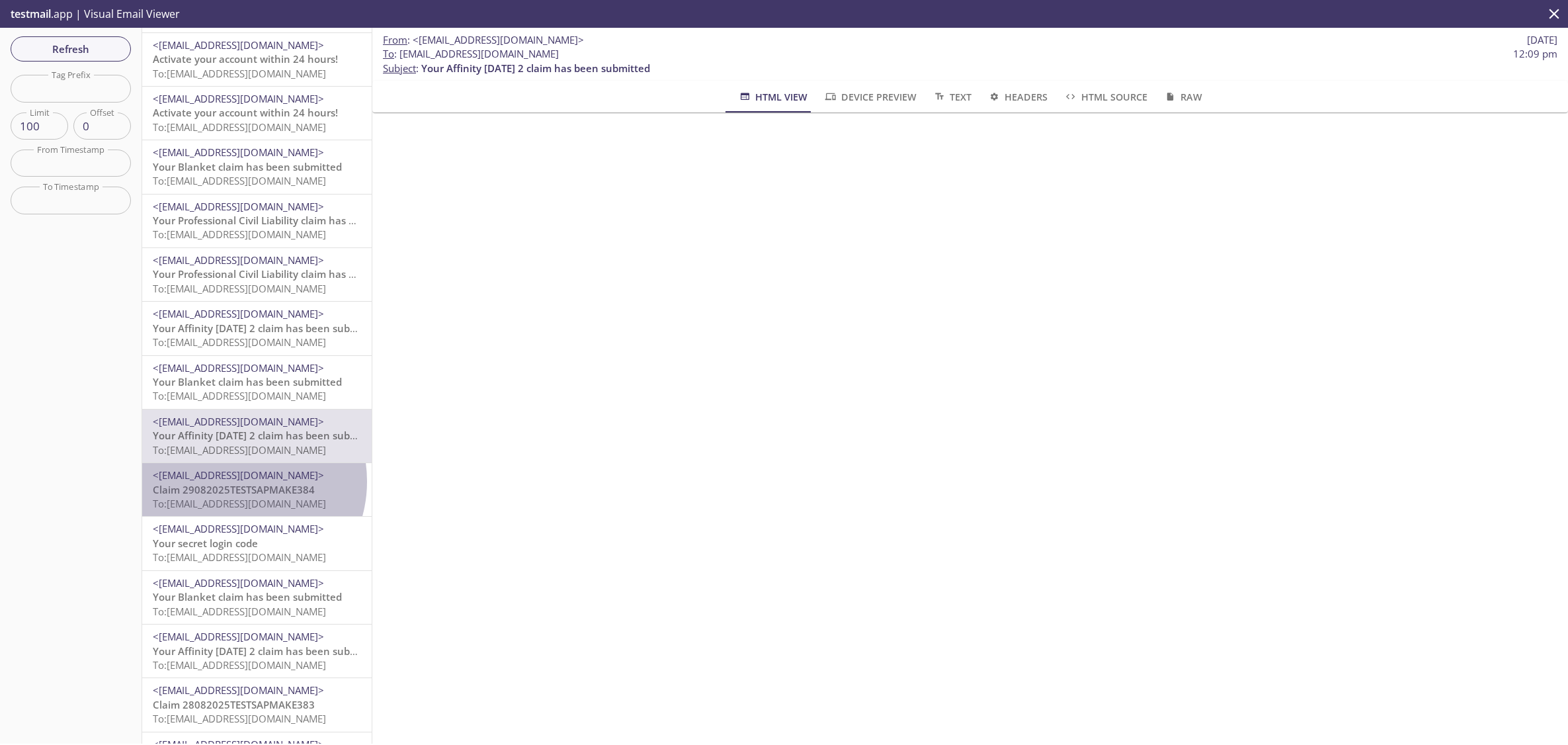
click at [236, 481] on span "<[EMAIL_ADDRESS][DOMAIN_NAME]>" at bounding box center [238, 474] width 171 height 13
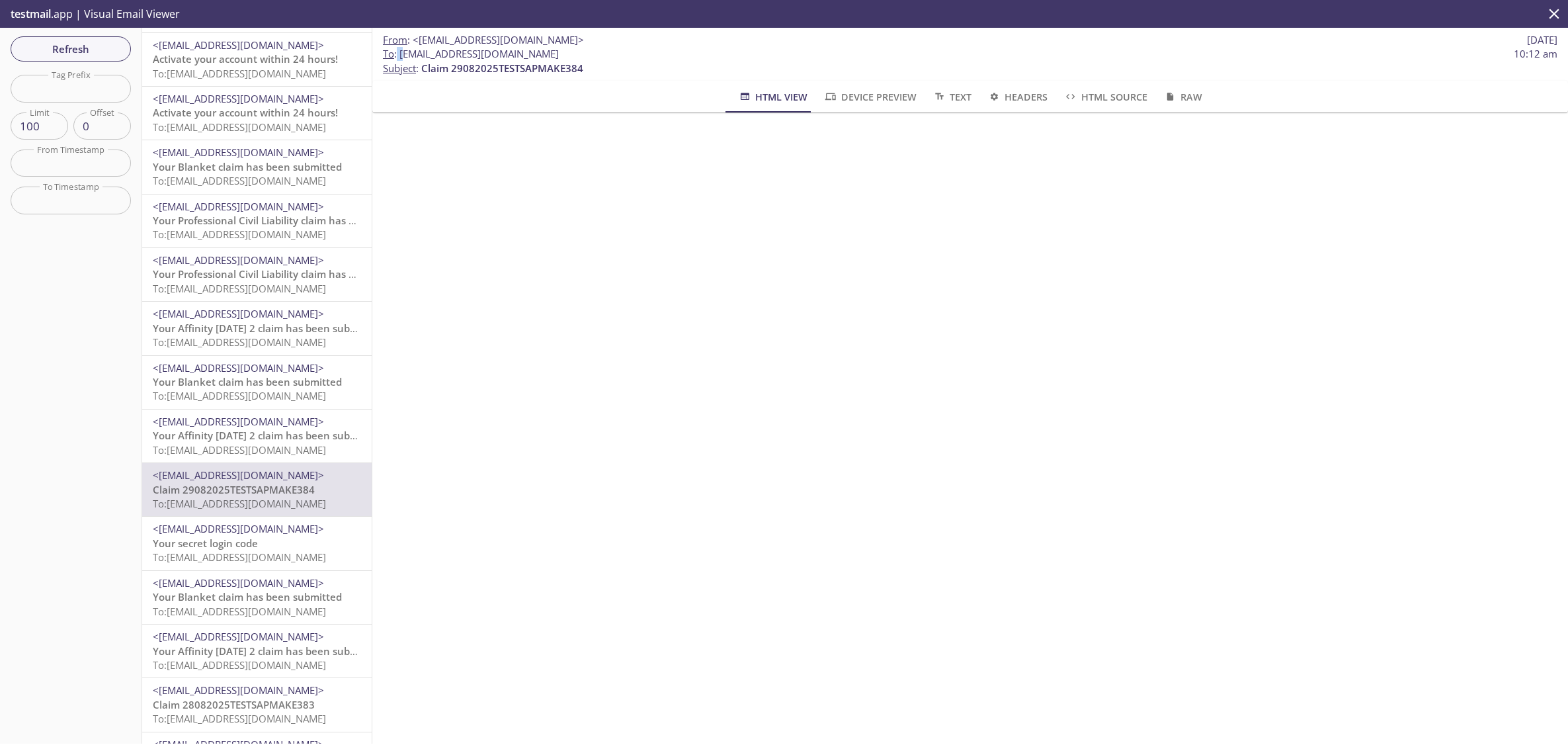
click at [402, 54] on span "To : [EMAIL_ADDRESS][DOMAIN_NAME]" at bounding box center [471, 54] width 176 height 14
click at [400, 54] on span "To : [EMAIL_ADDRESS][DOMAIN_NAME]" at bounding box center [471, 54] width 176 height 14
drag, startPoint x: 400, startPoint y: 55, endPoint x: 663, endPoint y: 52, distance: 263.0
click at [559, 52] on span "To : [EMAIL_ADDRESS][DOMAIN_NAME]" at bounding box center [471, 54] width 176 height 14
copy span "[EMAIL_ADDRESS][DOMAIN_NAME]"
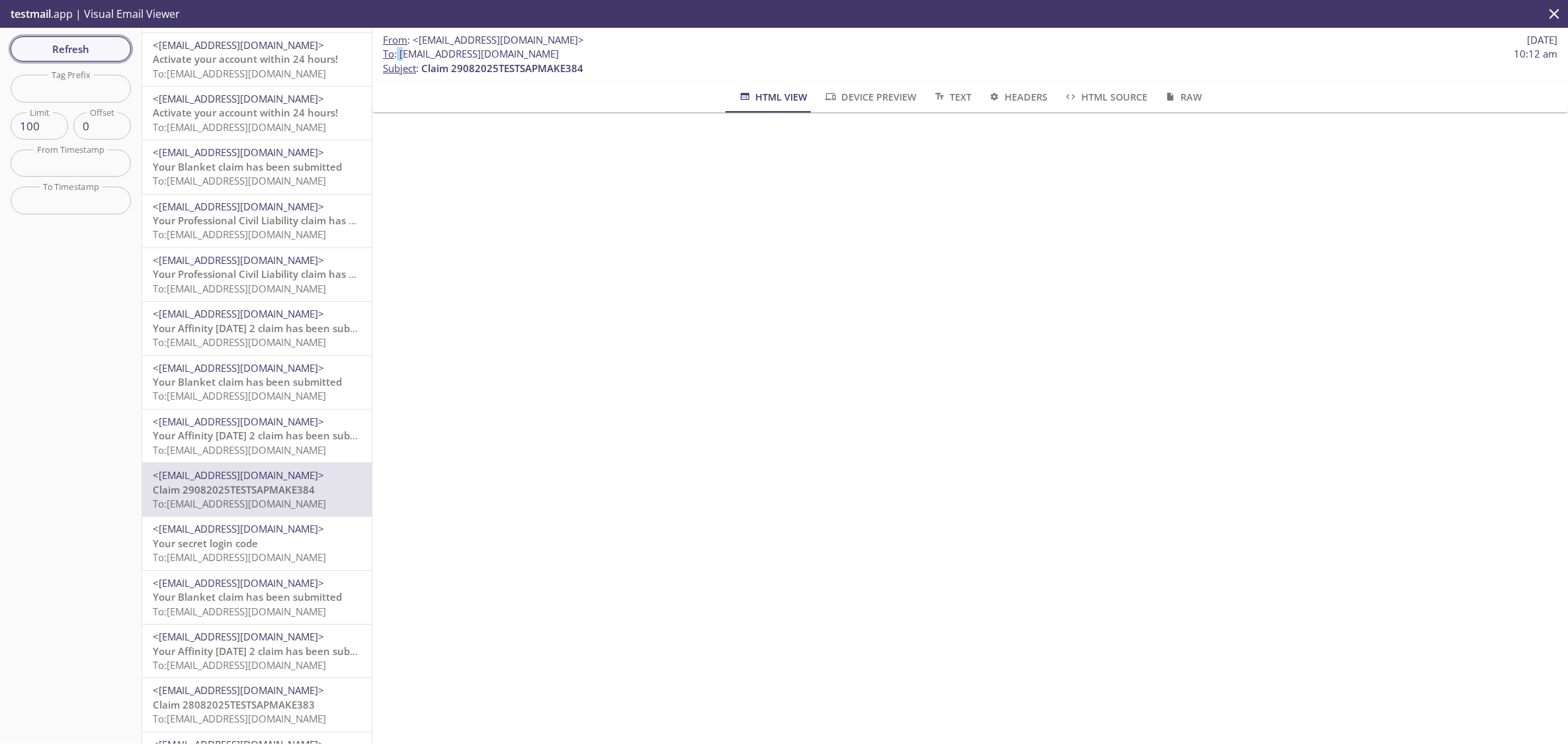
click at [102, 54] on span "Refresh" at bounding box center [70, 48] width 99 height 17
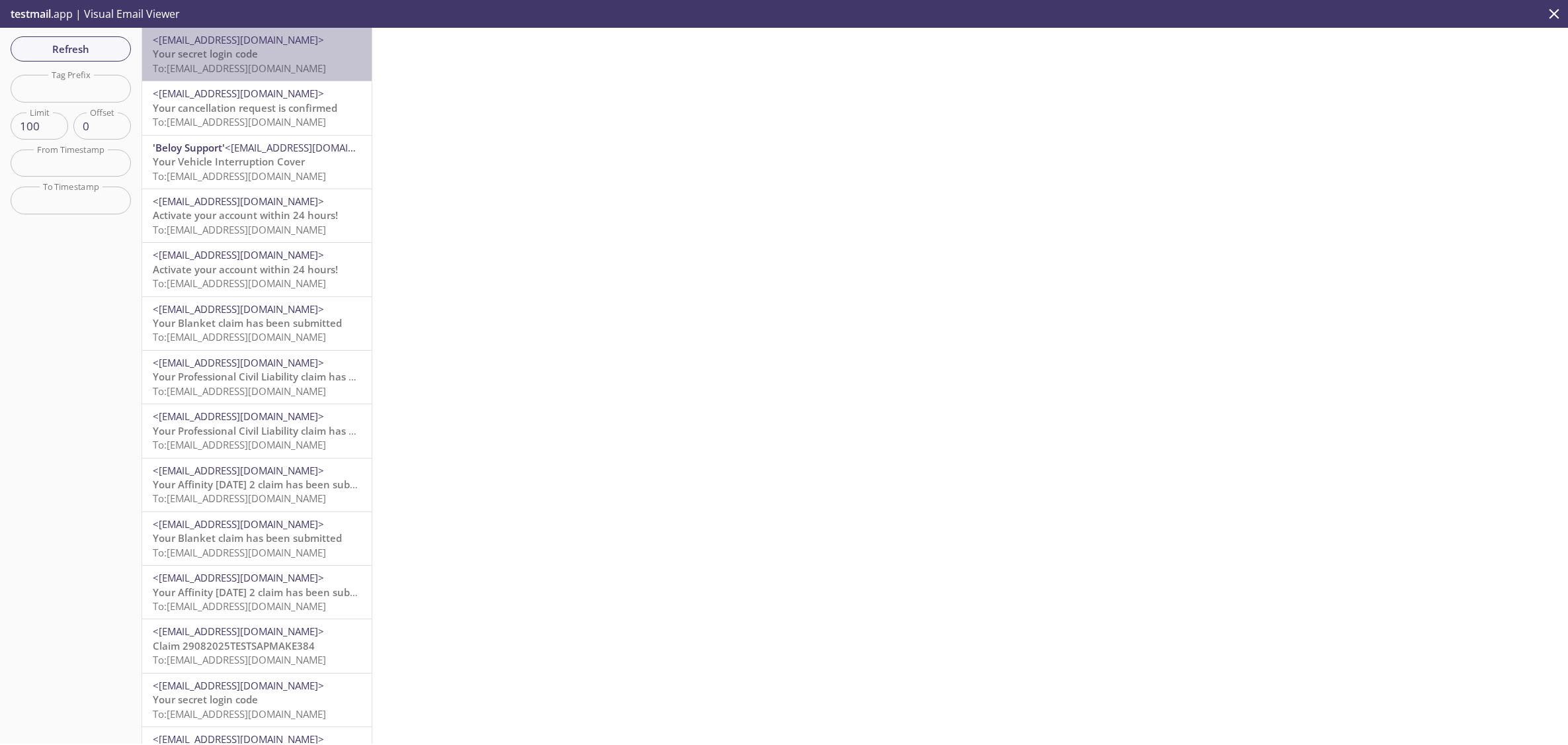
click at [270, 57] on p "Your secret login code To: [EMAIL_ADDRESS][DOMAIN_NAME]" at bounding box center [257, 61] width 208 height 28
